Goal: Task Accomplishment & Management: Manage account settings

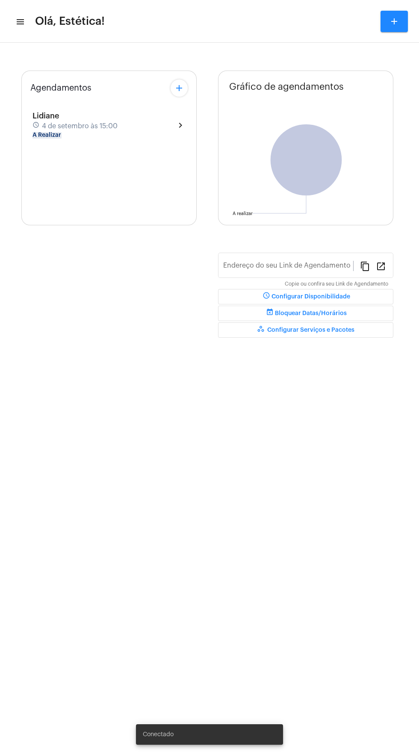
type input "[URL][DOMAIN_NAME]"
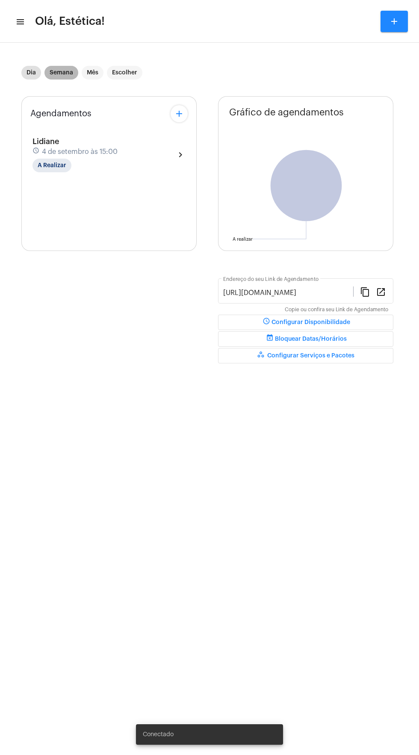
click at [57, 72] on mat-chip "Semana" at bounding box center [61, 73] width 34 height 14
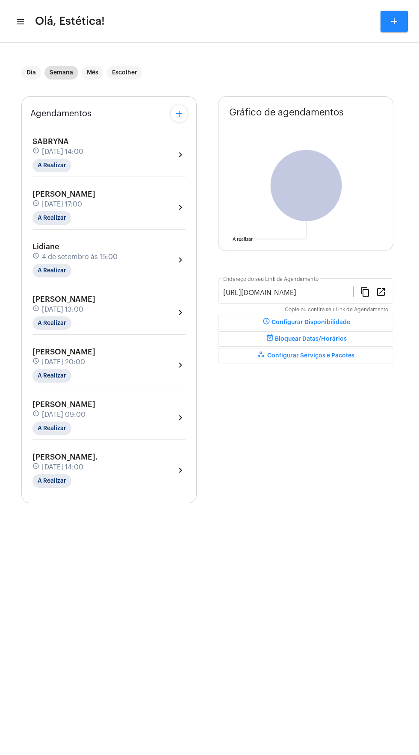
click at [159, 310] on div "[PERSON_NAME] schedule [DATE] 13:00 A Realizar chevron_right" at bounding box center [108, 312] width 153 height 35
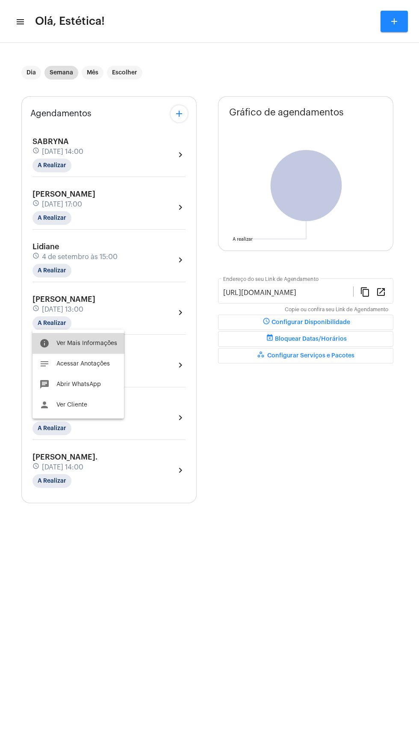
click at [112, 345] on span "Ver Mais Informações" at bounding box center [86, 343] width 61 height 6
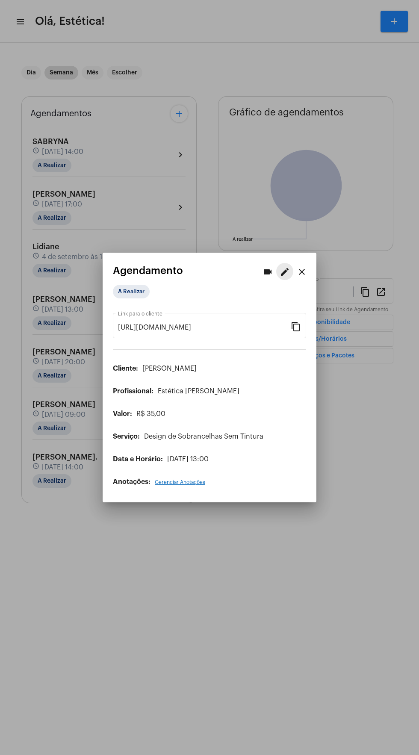
click at [285, 267] on mat-icon "edit" at bounding box center [285, 272] width 10 height 10
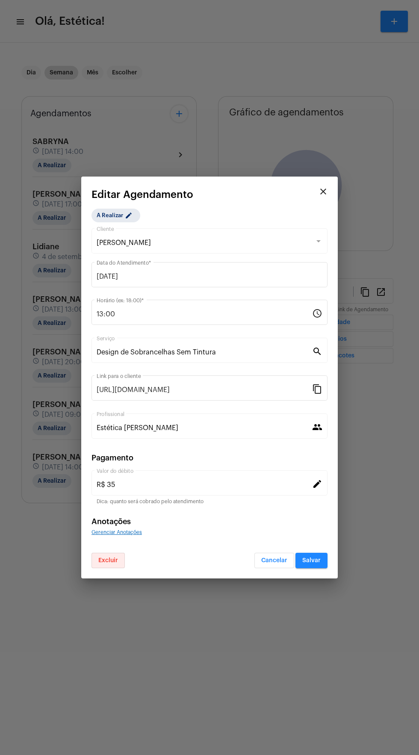
click at [123, 560] on button "Excluir" at bounding box center [108, 560] width 33 height 15
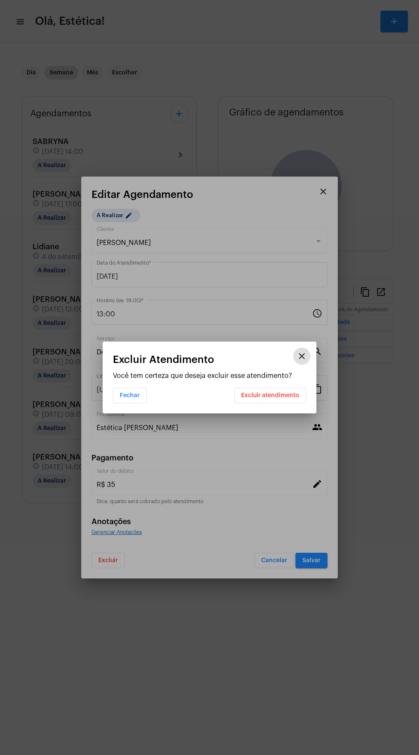
click at [282, 412] on mat-dialog-container "close Excluir Atendimento Você tem certeza que deseja excluir esse atendimento?…" at bounding box center [210, 378] width 214 height 72
click at [292, 391] on button "Excluir atendimento" at bounding box center [270, 395] width 72 height 15
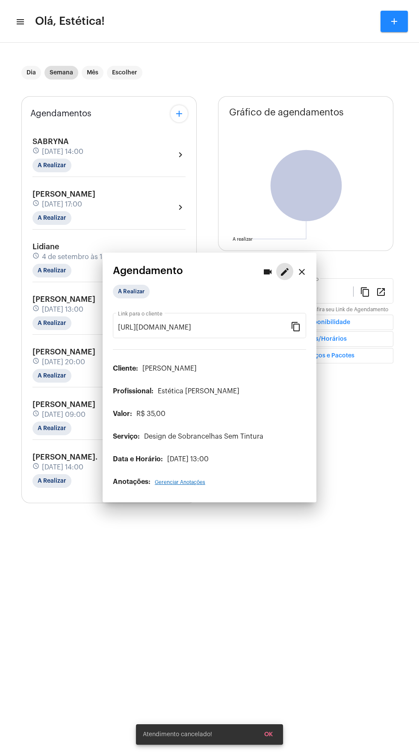
click at [116, 562] on mat-sidenav-content "menu Olá, Estética! add Dia Semana Mês Escolher Agendamentos add SABRYNA schedu…" at bounding box center [209, 377] width 419 height 755
